Goal: Information Seeking & Learning: Learn about a topic

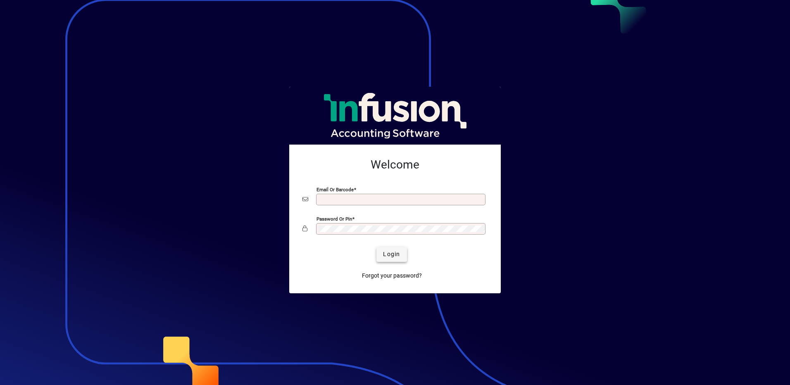
type input "**********"
click at [394, 252] on span "Login" at bounding box center [391, 254] width 17 height 9
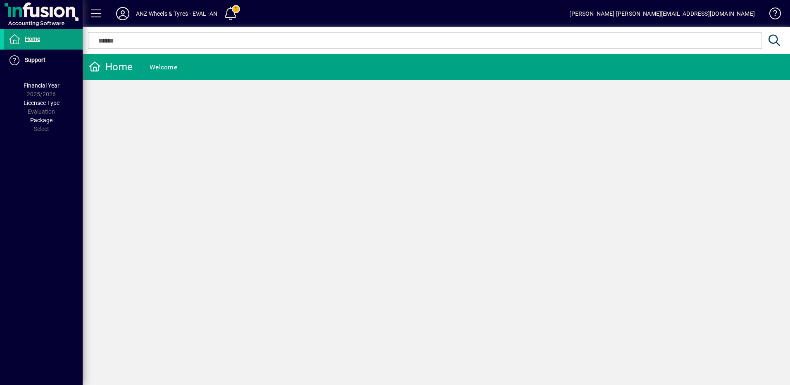
click at [235, 12] on span at bounding box center [231, 14] width 20 height 20
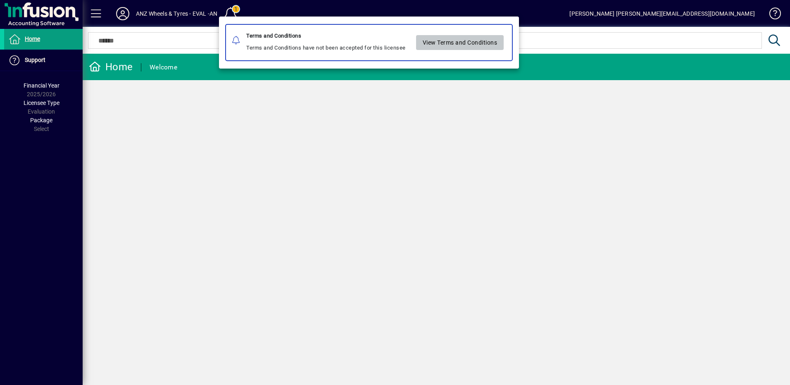
click at [458, 45] on span "View Terms and Conditions" at bounding box center [459, 43] width 75 height 14
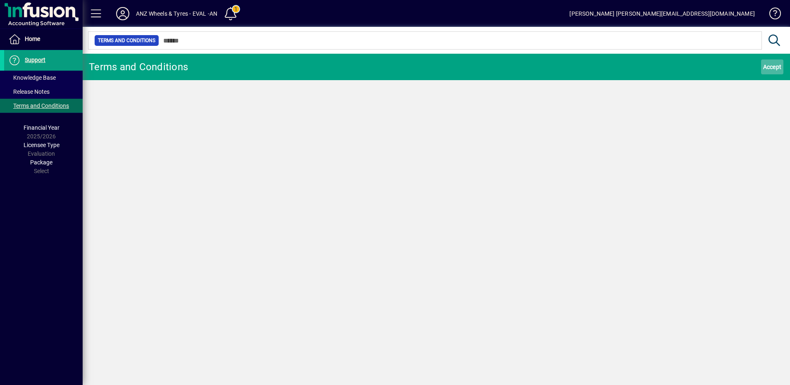
click at [772, 66] on span "Accept" at bounding box center [772, 66] width 19 height 13
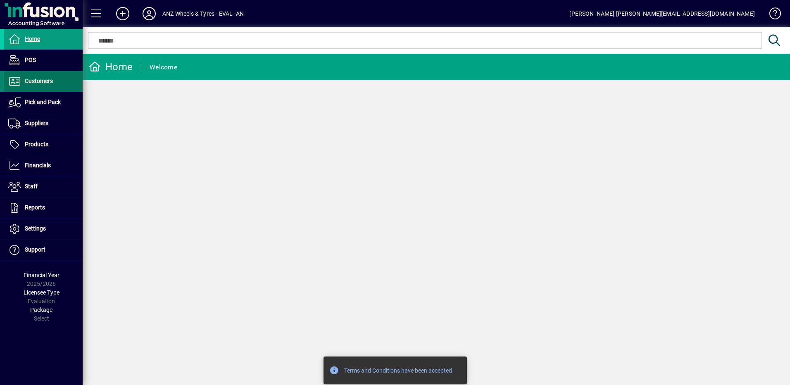
click at [36, 74] on span at bounding box center [43, 81] width 78 height 20
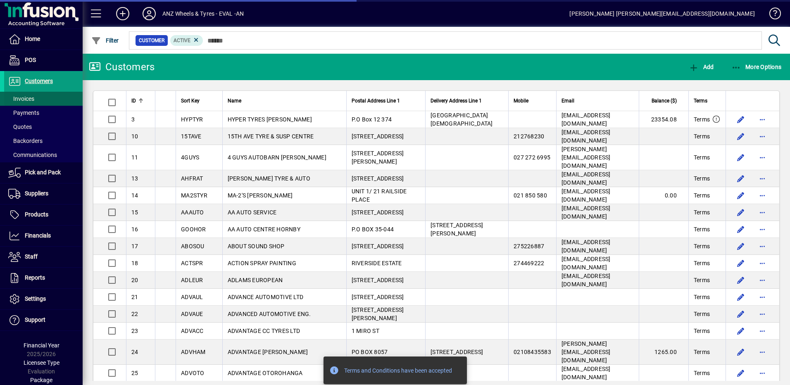
click at [33, 97] on span "Invoices" at bounding box center [21, 98] width 26 height 7
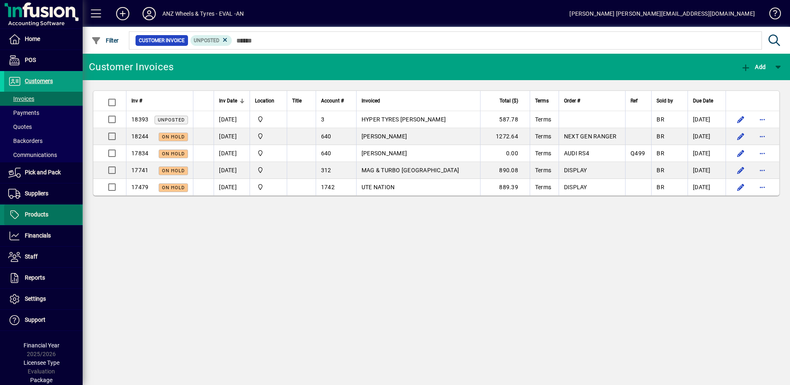
click at [43, 214] on span "Products" at bounding box center [37, 214] width 24 height 7
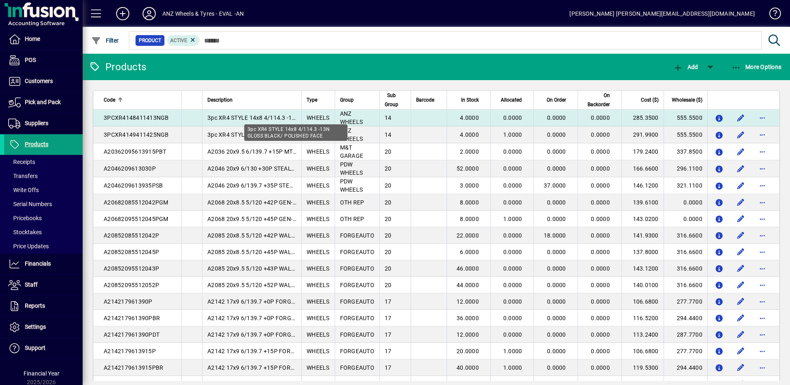
click at [241, 116] on span "3pc XR4 STYLE 14x8 4/114.3 -13N GLOSS BLACK/ POLISHED FACE" at bounding box center [297, 117] width 180 height 7
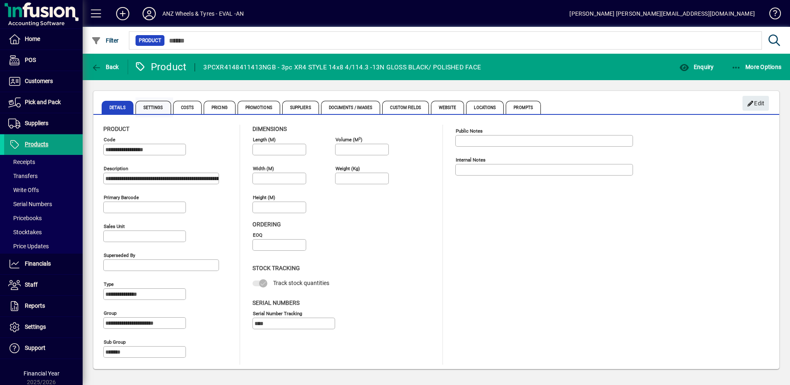
click at [152, 108] on span "Settings" at bounding box center [153, 107] width 36 height 13
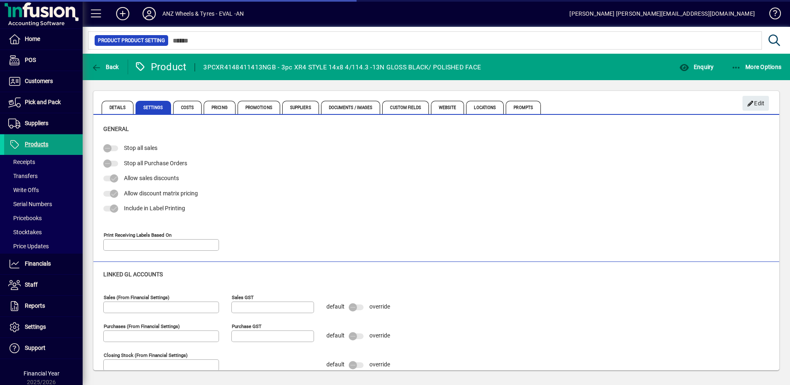
type input "**********"
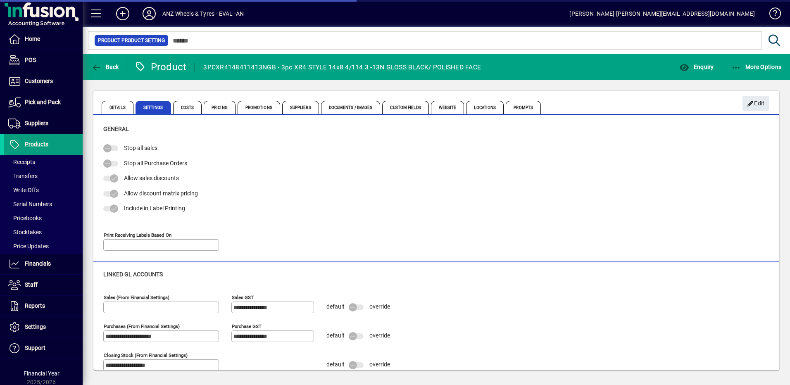
type input "**********"
click at [182, 106] on span "Costs" at bounding box center [187, 107] width 29 height 13
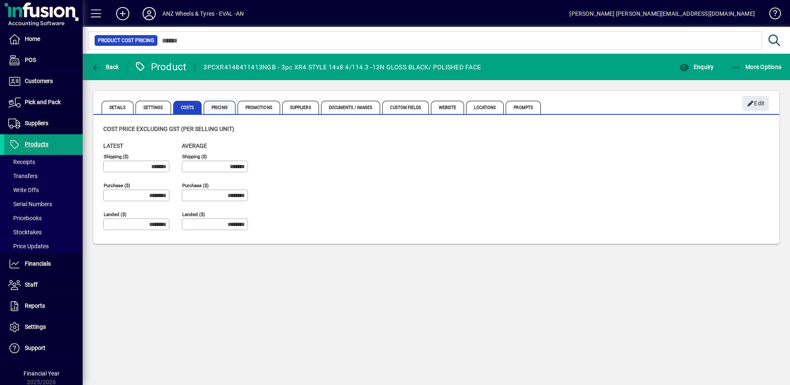
click at [223, 103] on span "Pricing" at bounding box center [220, 107] width 32 height 13
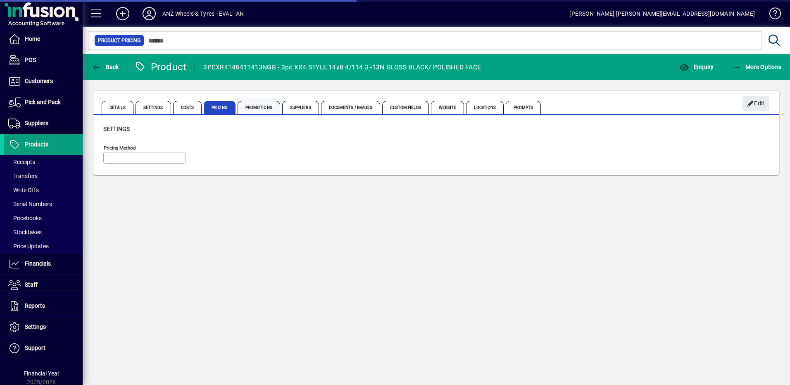
type input "**********"
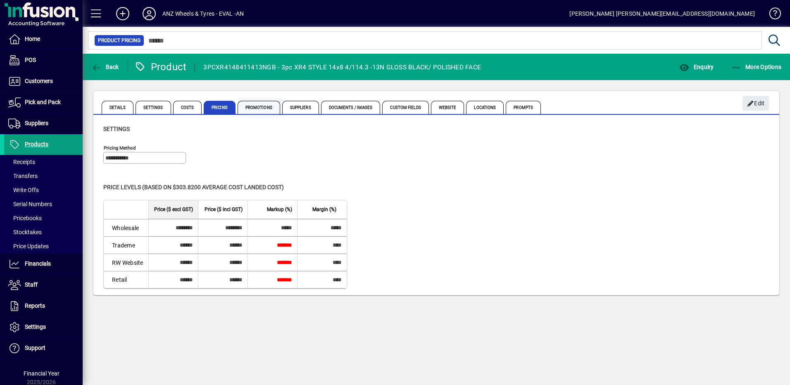
click at [259, 106] on span "Promotions" at bounding box center [258, 107] width 43 height 13
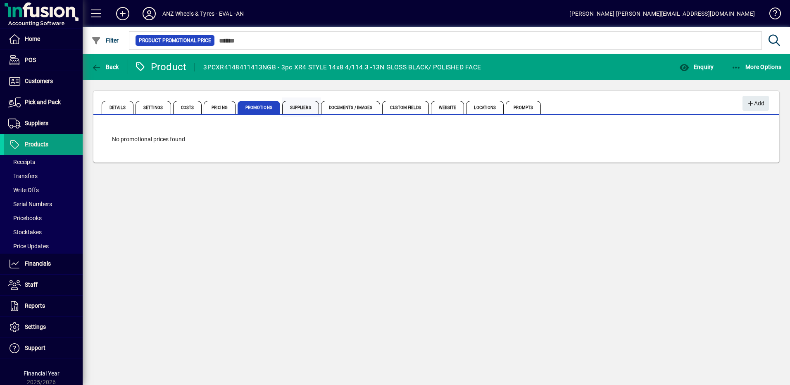
click at [294, 104] on span "Suppliers" at bounding box center [300, 107] width 37 height 13
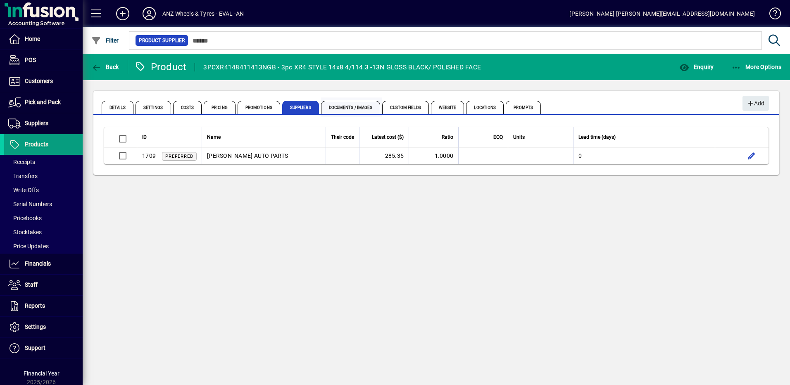
click at [340, 108] on span "Documents / Images" at bounding box center [350, 107] width 59 height 13
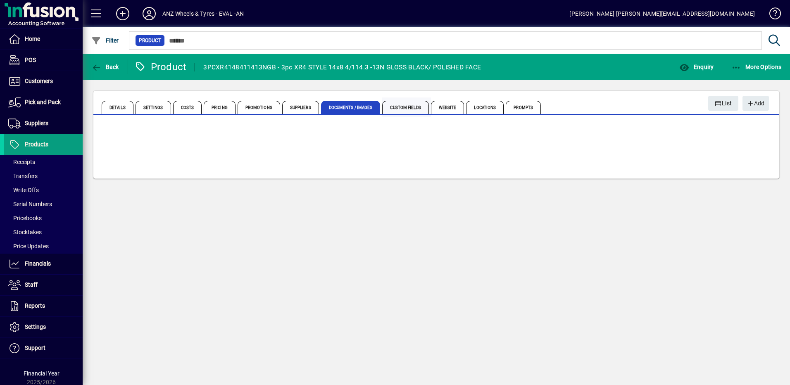
click at [395, 105] on span "Custom Fields" at bounding box center [405, 107] width 46 height 13
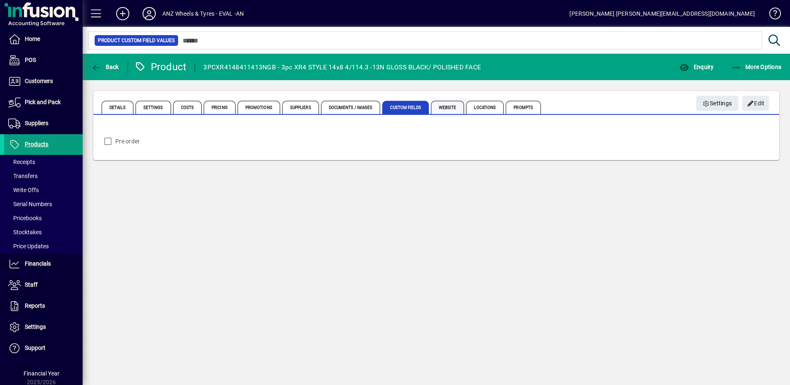
click at [446, 107] on span "Website" at bounding box center [447, 107] width 33 height 13
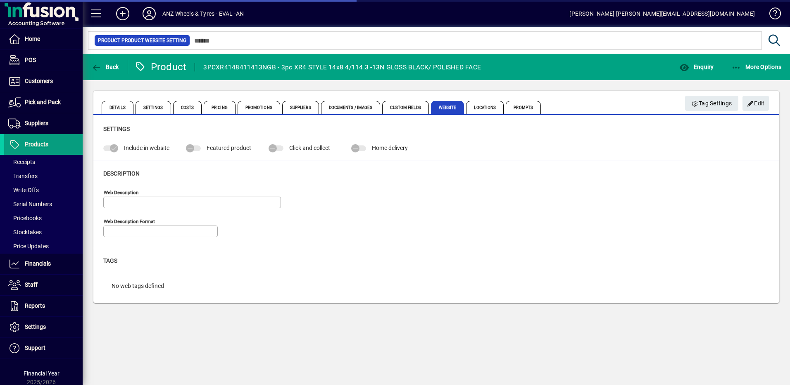
type input "**********"
click at [486, 104] on span "Locations" at bounding box center [485, 107] width 38 height 13
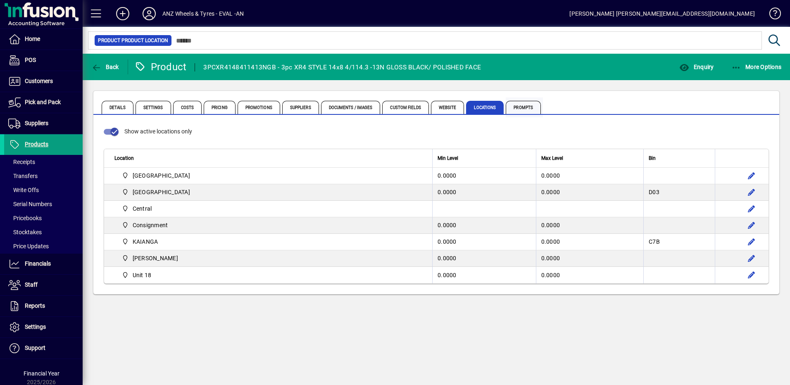
click at [514, 104] on span "Prompts" at bounding box center [523, 107] width 35 height 13
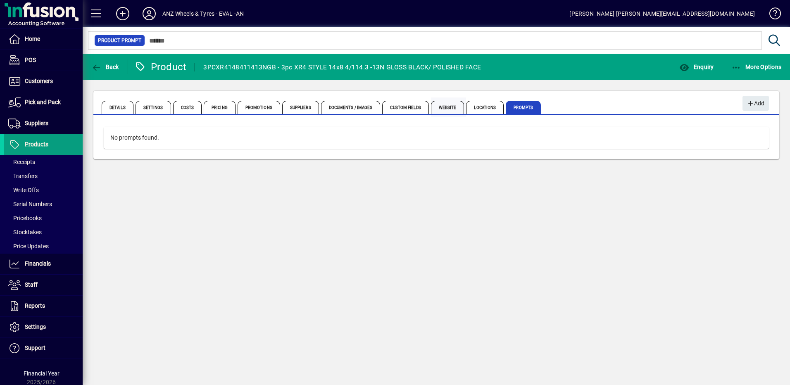
click at [444, 105] on span "Website" at bounding box center [447, 107] width 33 height 13
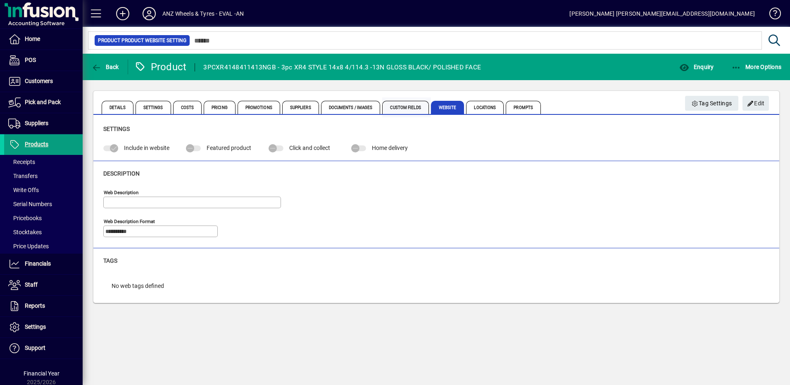
click at [413, 105] on span "Custom Fields" at bounding box center [405, 107] width 46 height 13
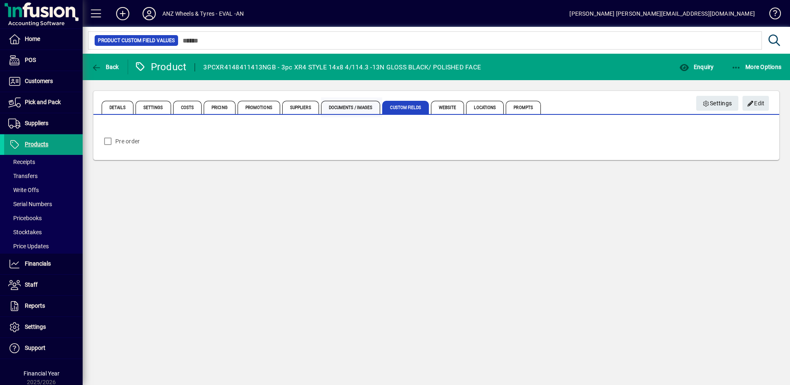
click at [353, 103] on span "Documents / Images" at bounding box center [350, 107] width 59 height 13
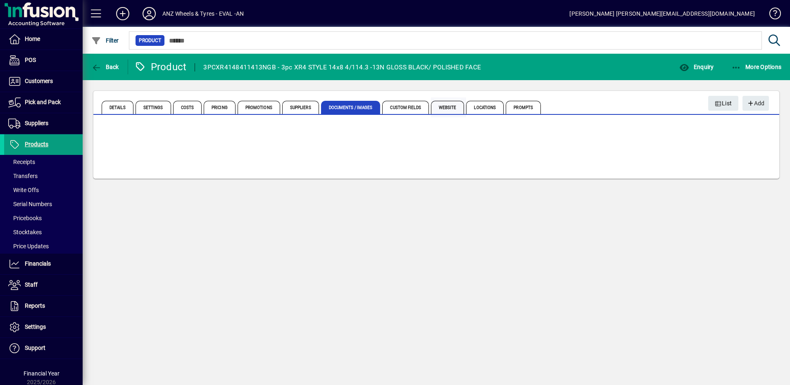
click at [440, 108] on span "Website" at bounding box center [447, 107] width 33 height 13
